Goal: Transaction & Acquisition: Purchase product/service

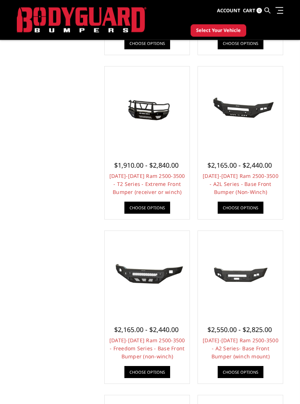
scroll to position [196, 0]
click at [258, 270] on img at bounding box center [240, 273] width 81 height 37
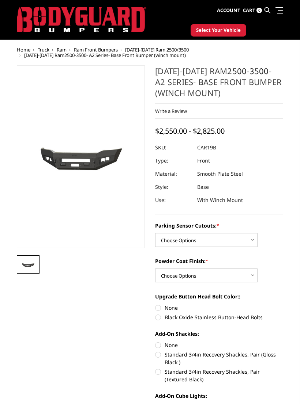
scroll to position [13, 0]
click at [251, 240] on select "Choose Options No - Without Parking Sensor Cutouts Yes - With Parking Sensor Cu…" at bounding box center [206, 240] width 102 height 14
select select "2015"
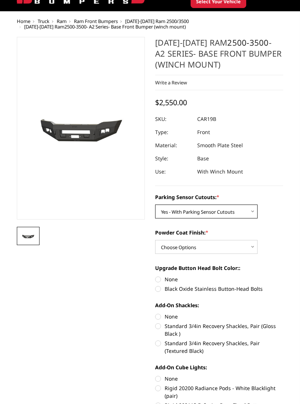
scroll to position [41, 0]
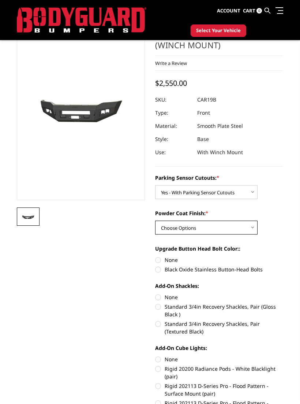
click at [249, 226] on select "Choose Options Bare Metal Textured Black Powder Coat" at bounding box center [206, 228] width 102 height 14
select select "2017"
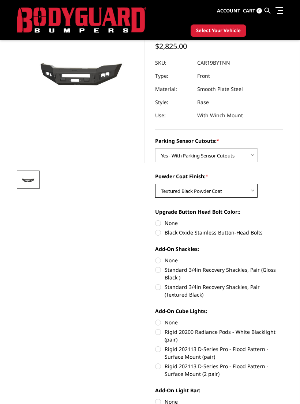
scroll to position [85, 0]
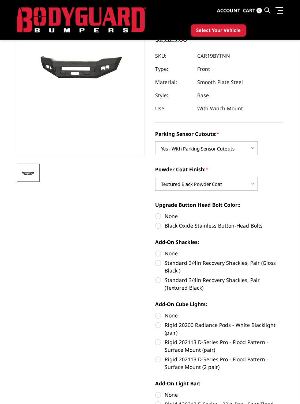
click at [256, 229] on label "Black Oxide Stainless Button-Head Bolts" at bounding box center [219, 226] width 128 height 8
click at [283, 213] on input "Black Oxide Stainless Button-Head Bolts" at bounding box center [283, 213] width 0 height 0
radio input "true"
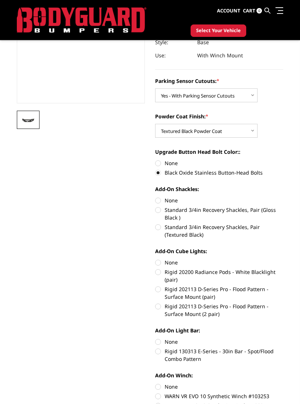
scroll to position [148, 0]
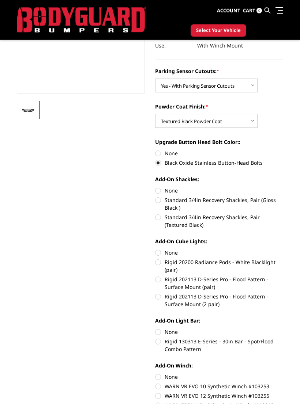
click at [267, 215] on label "Standard 3/4in Recovery Shackles, Pair (Textured Black)" at bounding box center [219, 221] width 128 height 15
click at [283, 197] on input "Standard 3/4in Recovery Shackles, Pair (Textured Black)" at bounding box center [283, 197] width 0 height 0
radio input "true"
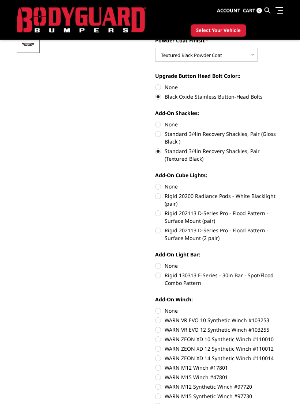
scroll to position [216, 0]
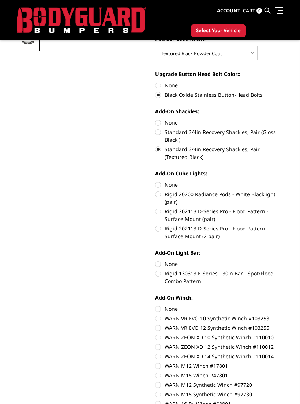
click at [258, 231] on label "Rigid 202113 D-Series Pro - Flood Pattern - Surface Mount (2 pair)" at bounding box center [219, 232] width 128 height 15
click at [283, 208] on input "Rigid 202113 D-Series Pro - Flood Pattern - Surface Mount (2 pair)" at bounding box center [283, 208] width 0 height 0
radio input "true"
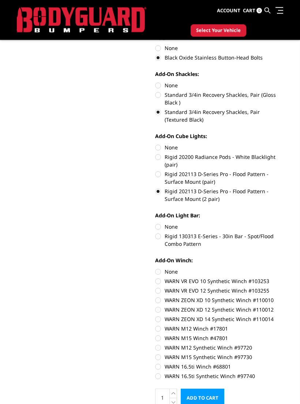
scroll to position [253, 0]
click at [267, 237] on label "Rigid 130313 E-Series - 30in Bar - Spot/Flood Combo Pattern" at bounding box center [219, 240] width 128 height 15
click at [283, 223] on input "Rigid 130313 E-Series - 30in Bar - Spot/Flood Combo Pattern" at bounding box center [283, 223] width 0 height 0
radio input "true"
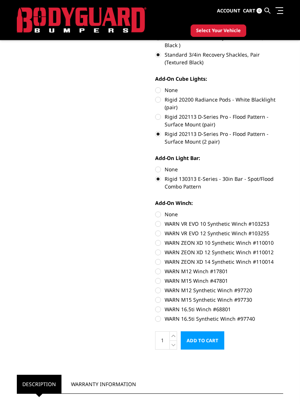
scroll to position [318, 0]
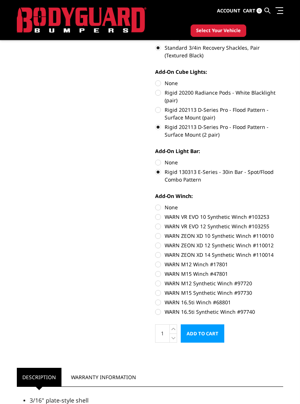
click at [242, 309] on label "WARN 16.5ti Synthetic Winch #97740" at bounding box center [219, 312] width 128 height 8
click at [283, 299] on input "WARN 16.5ti Synthetic Winch #97740" at bounding box center [283, 299] width 0 height 0
radio input "true"
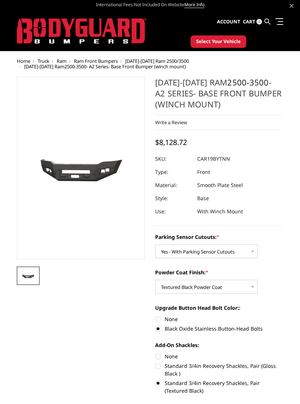
scroll to position [0, 0]
